Goal: Navigation & Orientation: Find specific page/section

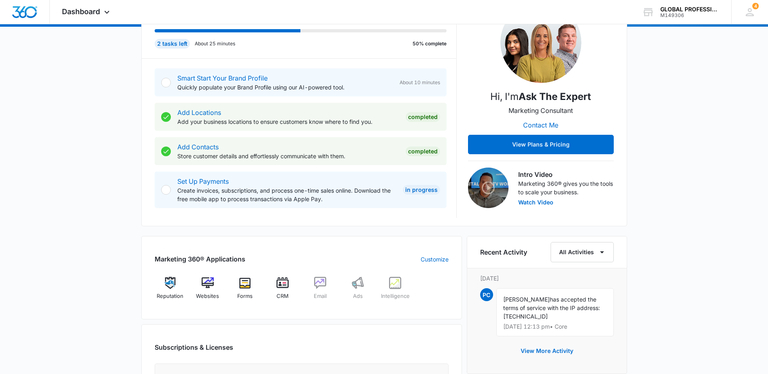
scroll to position [199, 0]
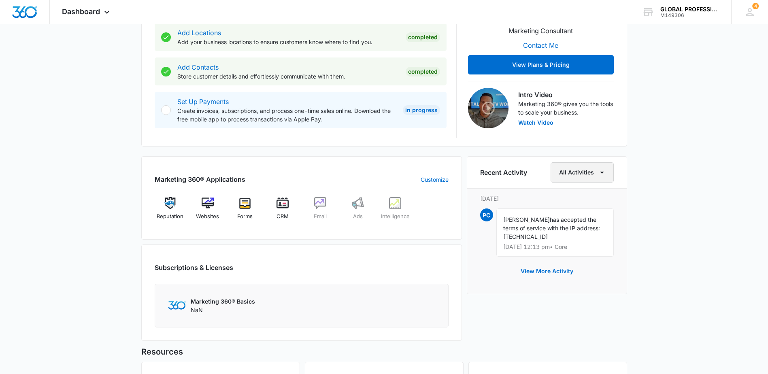
click at [584, 178] on button "All Activities" at bounding box center [582, 172] width 63 height 20
click at [719, 168] on div "[DATE] is [DATE] Good afternoon, [PERSON_NAME]! Contacts You have 5,625 contact…" at bounding box center [384, 166] width 768 height 660
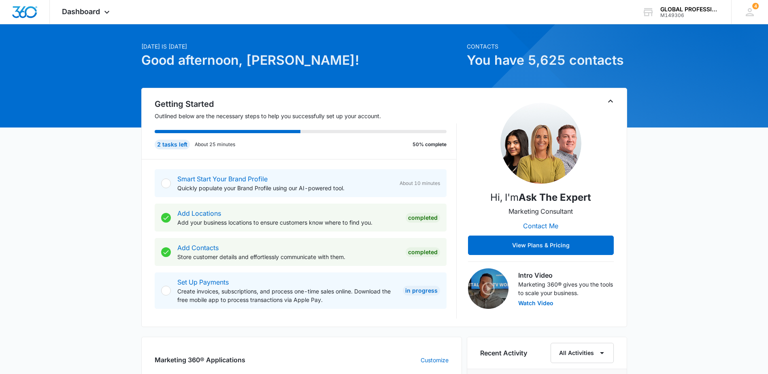
scroll to position [0, 0]
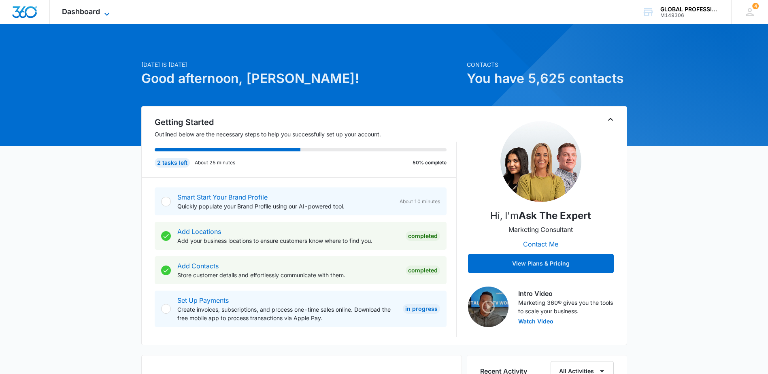
click at [90, 14] on span "Dashboard" at bounding box center [81, 11] width 38 height 9
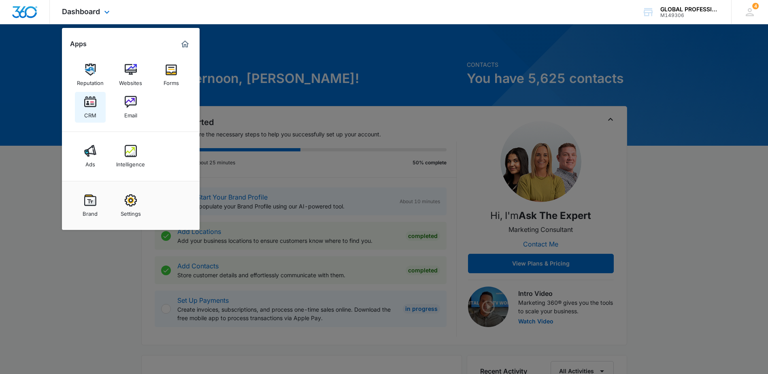
click at [92, 113] on div "CRM" at bounding box center [90, 113] width 12 height 11
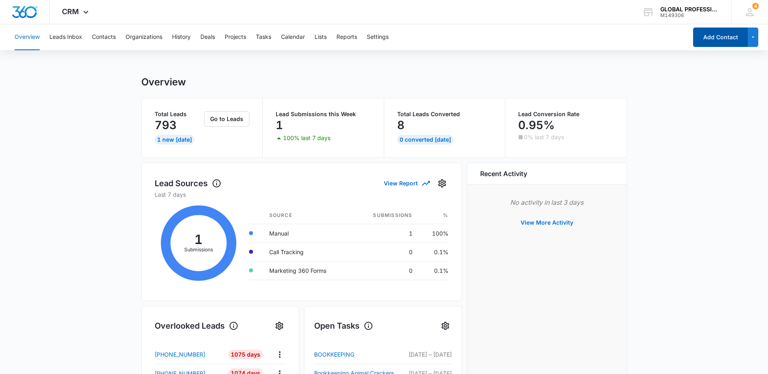
click at [716, 38] on button "Add Contact" at bounding box center [721, 37] width 55 height 19
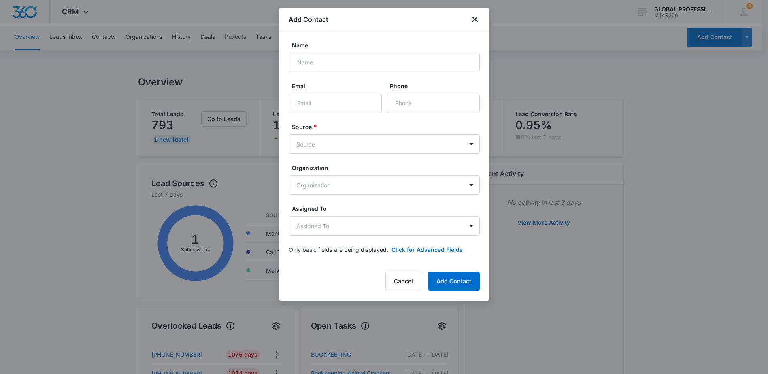
click at [476, 25] on div "Add Contact" at bounding box center [384, 19] width 211 height 23
click at [474, 17] on icon "close" at bounding box center [475, 20] width 10 height 10
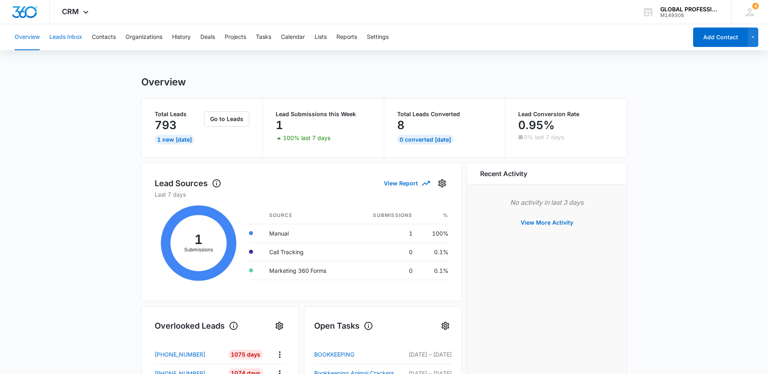
click at [65, 37] on button "Leads Inbox" at bounding box center [65, 37] width 33 height 26
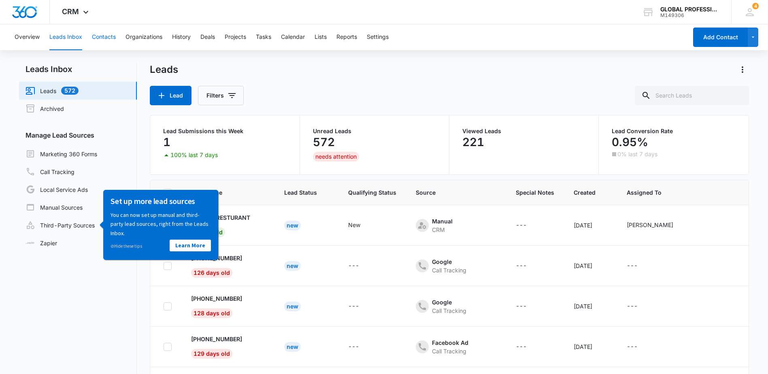
click at [98, 36] on button "Contacts" at bounding box center [104, 37] width 24 height 26
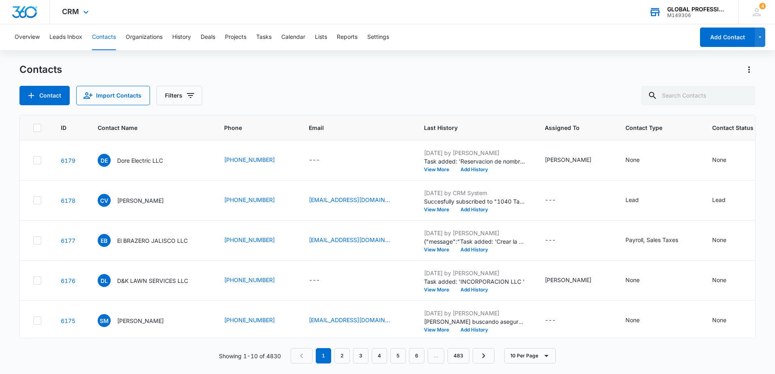
click at [704, 9] on div "GLOBAL PROFESSIONAL SERVICES" at bounding box center [696, 9] width 59 height 6
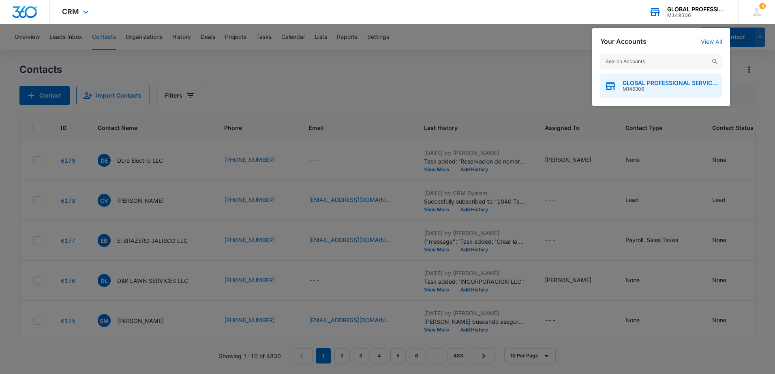
click at [697, 80] on span "GLOBAL PROFESSIONAL SERVICES" at bounding box center [669, 83] width 95 height 6
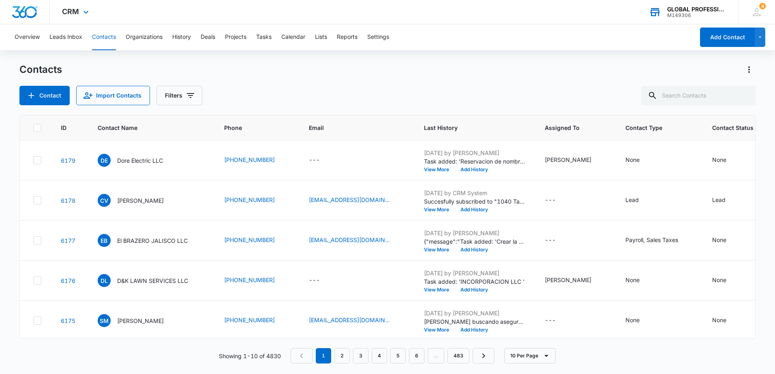
click at [702, 16] on div "M149306" at bounding box center [696, 16] width 59 height 6
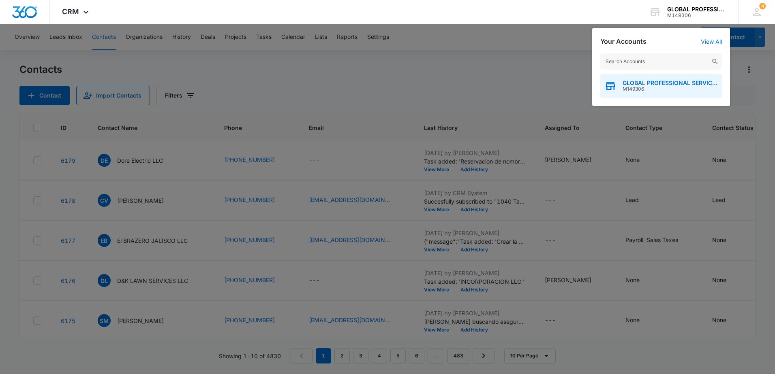
click at [658, 93] on div "GLOBAL PROFESSIONAL SERVICES M149306" at bounding box center [661, 86] width 122 height 24
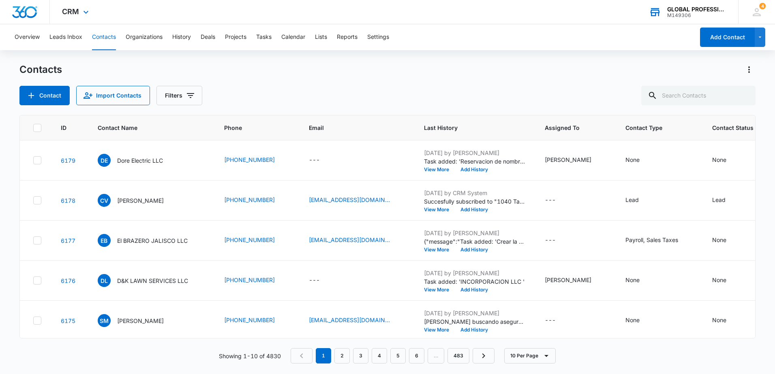
click at [713, 16] on div "M149306" at bounding box center [696, 16] width 59 height 6
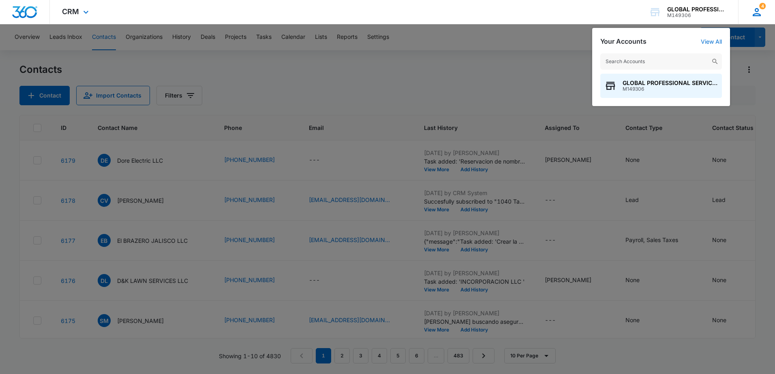
click at [751, 12] on icon at bounding box center [756, 12] width 12 height 12
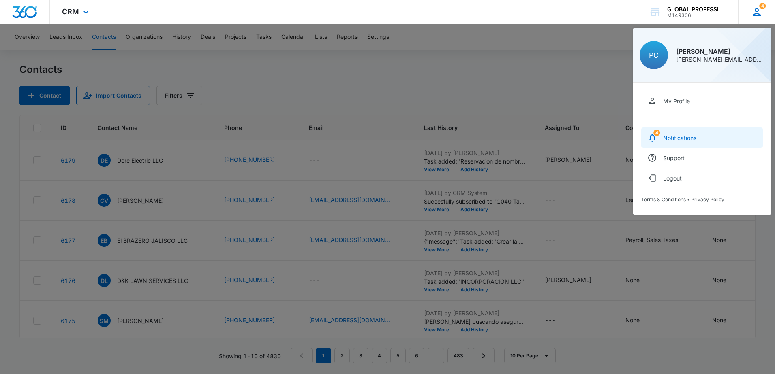
click at [696, 134] on div "Notifications" at bounding box center [679, 137] width 33 height 7
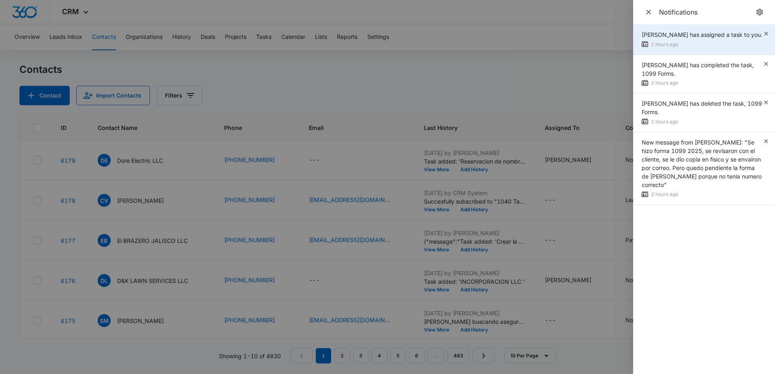
click at [701, 49] on div "2 hours ago" at bounding box center [701, 45] width 121 height 9
click at [725, 39] on div "[PERSON_NAME] has assigned a task to you." at bounding box center [701, 34] width 121 height 9
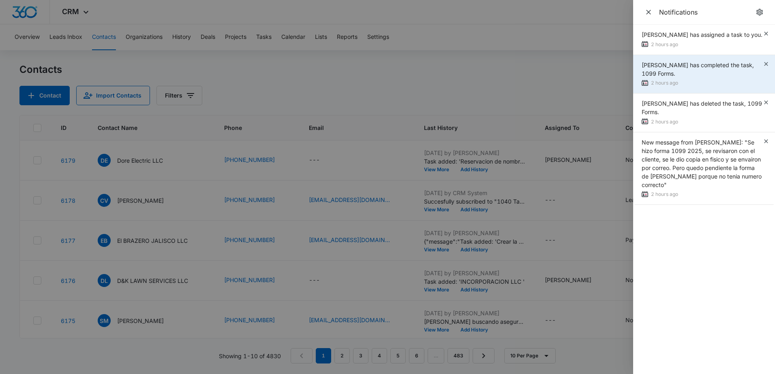
click at [664, 86] on div "[PERSON_NAME] has completed the task, 1099 Forms. 2 hours ago" at bounding box center [701, 74] width 121 height 27
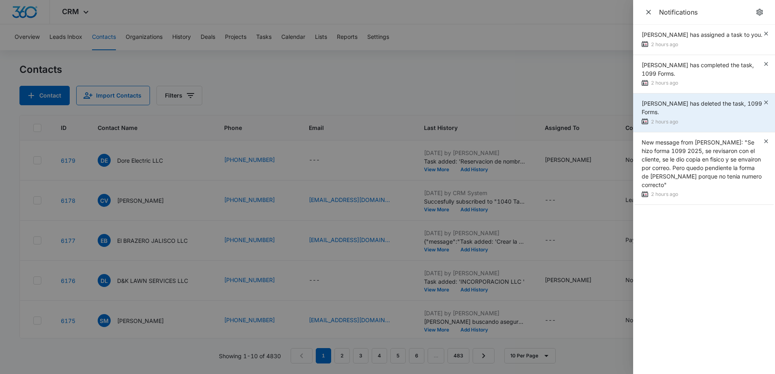
click at [665, 116] on div "[PERSON_NAME] has deleted the task, 1099 Forms." at bounding box center [701, 107] width 121 height 17
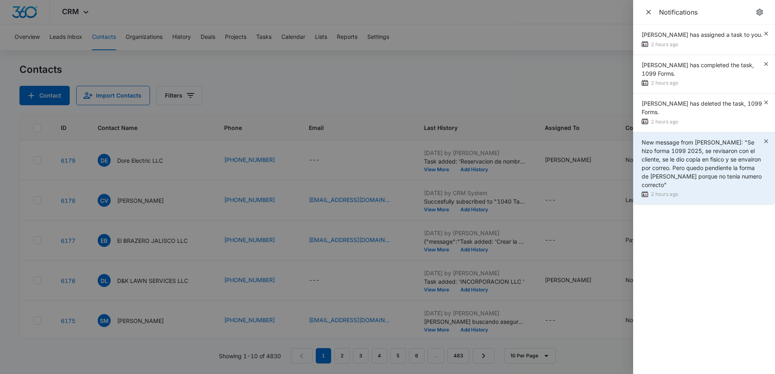
click at [671, 159] on span "New message from [PERSON_NAME]: "Se hizo forma 1099 2025, se revisaron con el c…" at bounding box center [701, 163] width 120 height 49
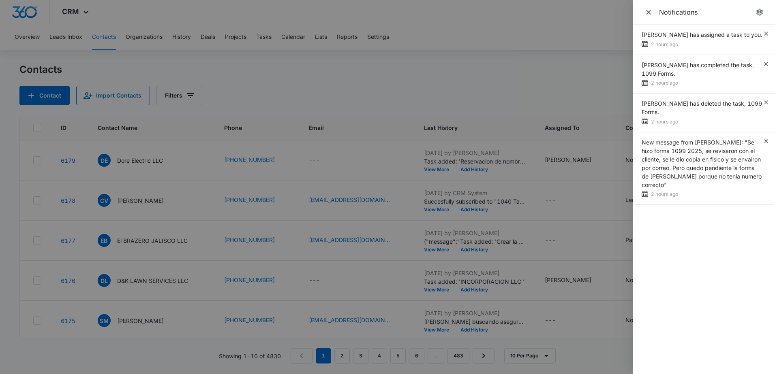
click at [508, 84] on div at bounding box center [387, 187] width 775 height 374
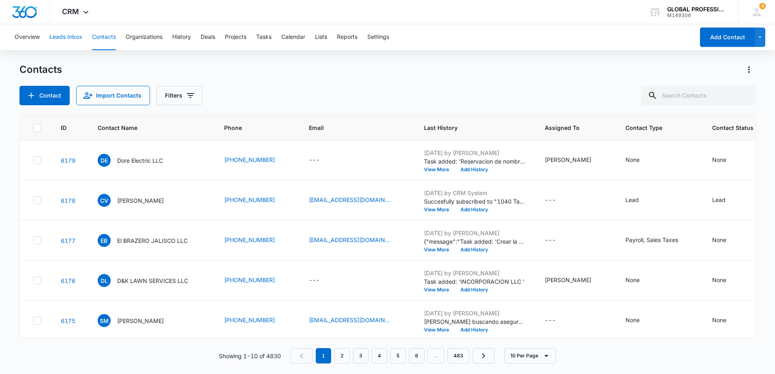
click at [79, 32] on button "Leads Inbox" at bounding box center [65, 37] width 33 height 26
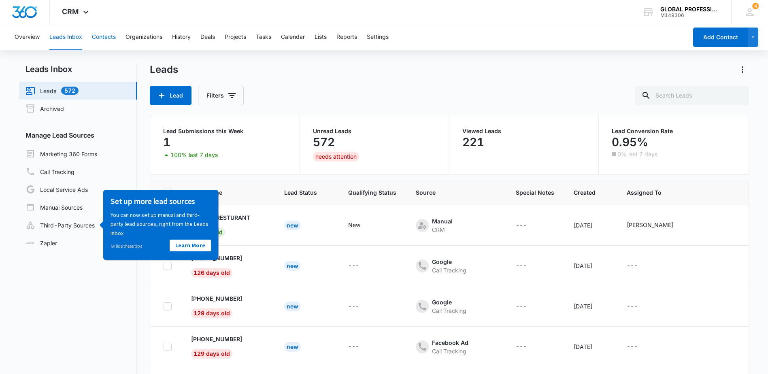
click at [108, 38] on button "Contacts" at bounding box center [104, 37] width 24 height 26
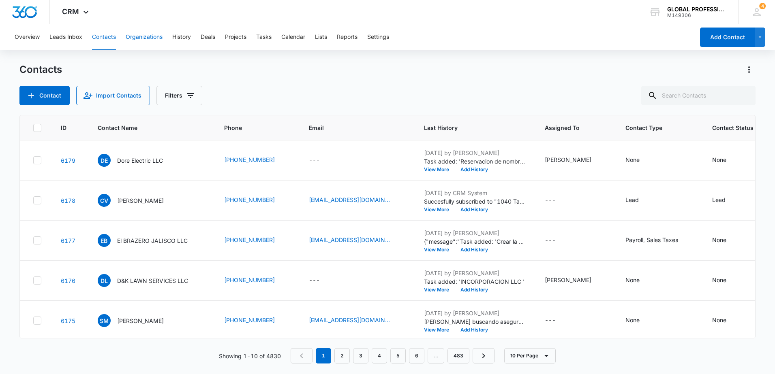
click at [152, 40] on button "Organizations" at bounding box center [144, 37] width 37 height 26
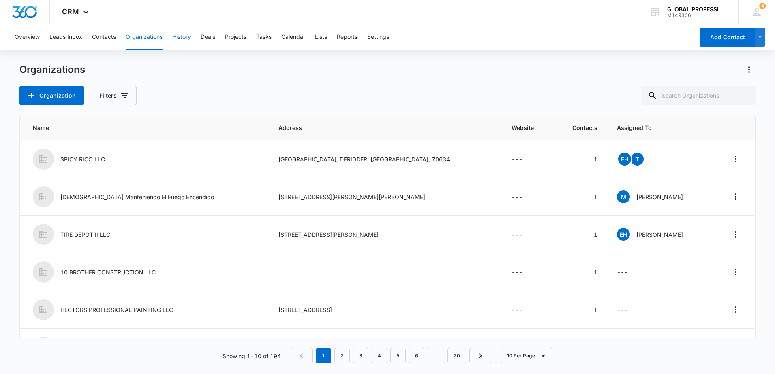
click at [173, 38] on button "History" at bounding box center [181, 37] width 19 height 26
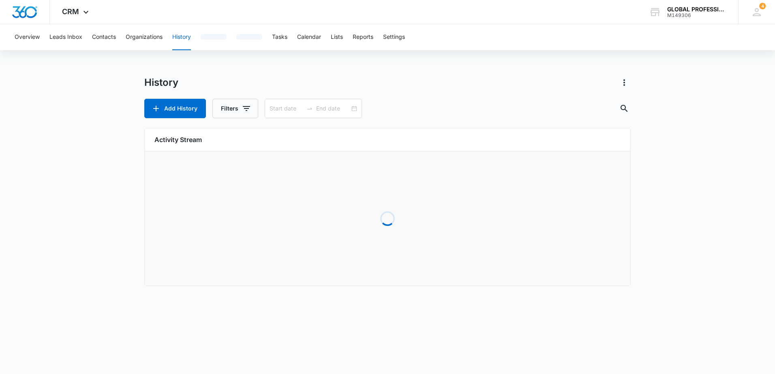
type input "[DATE]"
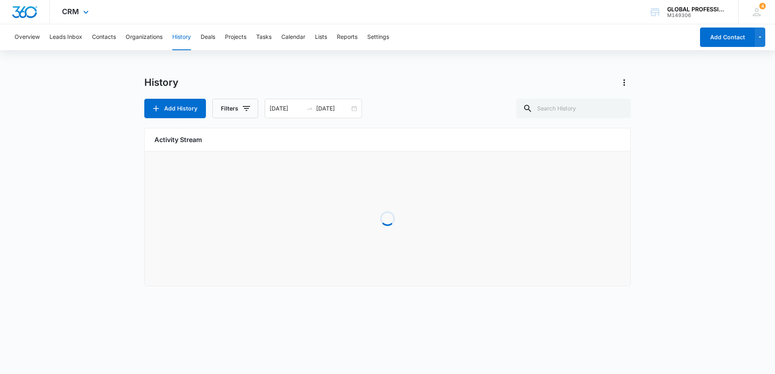
click at [80, 9] on div "CRM Apps Reputation Websites Forms CRM Email Ads Intelligence Brand Settings" at bounding box center [76, 12] width 53 height 24
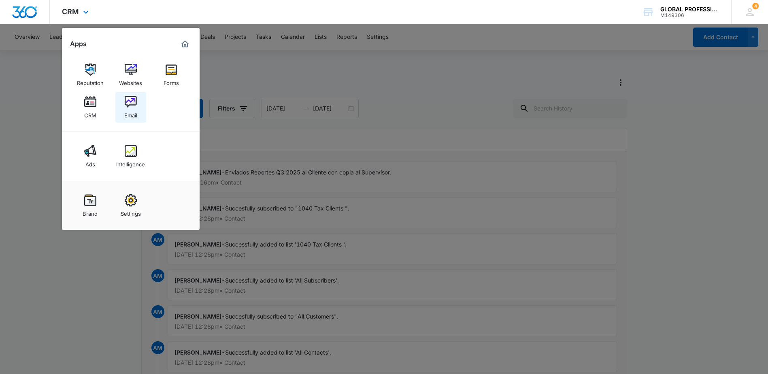
click at [128, 105] on img at bounding box center [131, 102] width 12 height 12
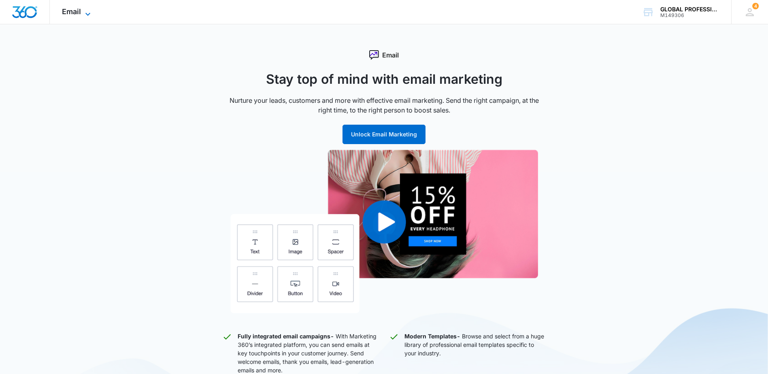
click at [79, 12] on span "Email" at bounding box center [71, 11] width 19 height 9
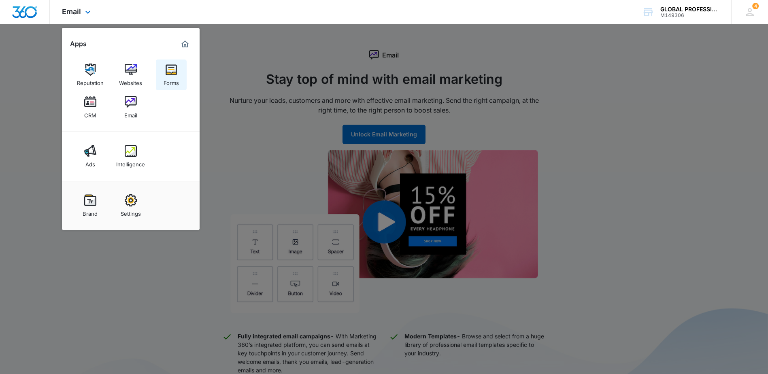
click at [168, 79] on div "Forms" at bounding box center [171, 81] width 15 height 11
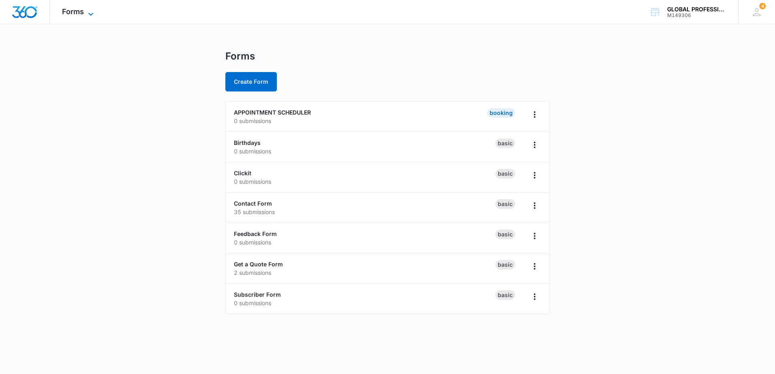
click at [90, 16] on icon at bounding box center [91, 14] width 10 height 10
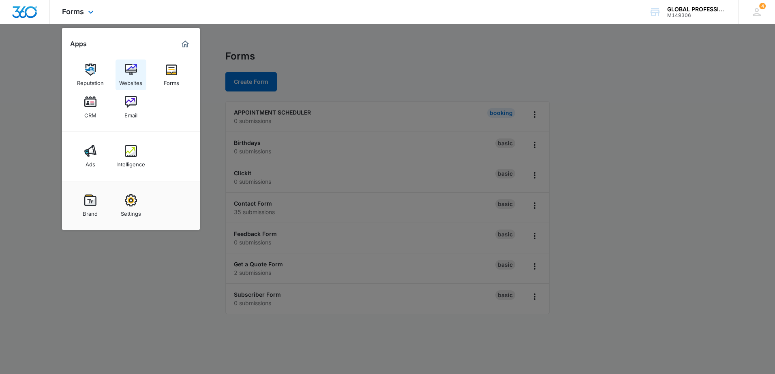
click at [126, 80] on div "Websites" at bounding box center [130, 81] width 23 height 11
